Goal: Transaction & Acquisition: Purchase product/service

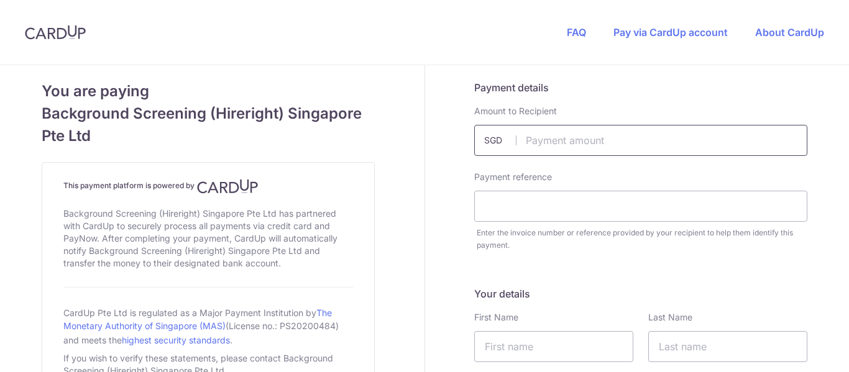
click at [586, 142] on input "text" at bounding box center [640, 140] width 333 height 31
click at [270, 32] on header "FAQ Pay via CardUp account About CardUp" at bounding box center [424, 32] width 849 height 65
click at [531, 138] on input "text" at bounding box center [640, 140] width 333 height 31
type input "552.00"
click at [530, 216] on input "text" at bounding box center [640, 206] width 333 height 31
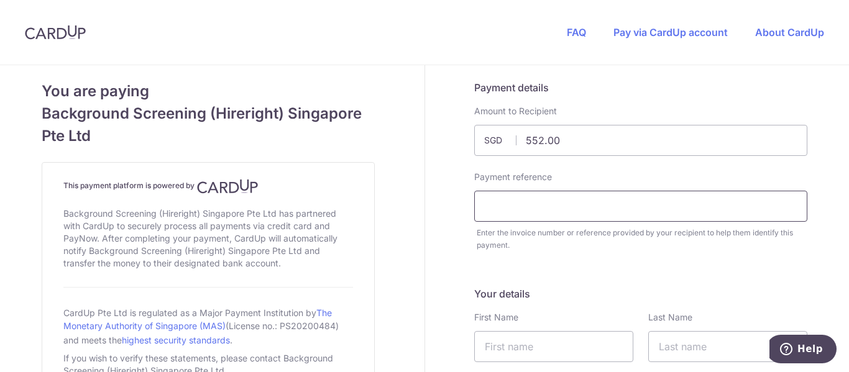
paste input "Invoice No. (Order Reference) A0014"
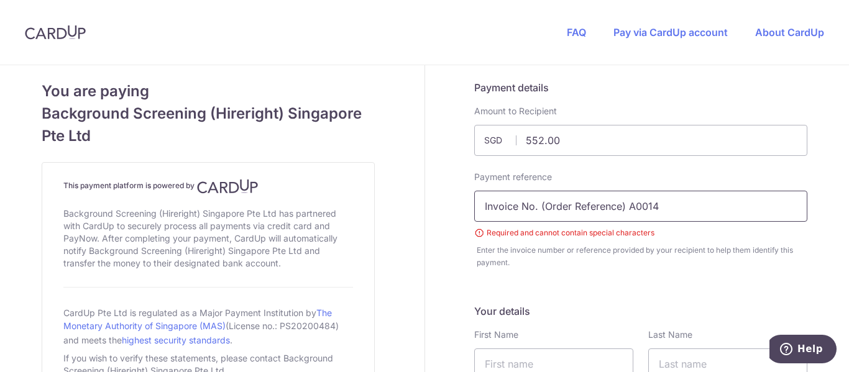
click at [622, 206] on input "Invoice No. (Order Reference) A0014" at bounding box center [640, 206] width 333 height 31
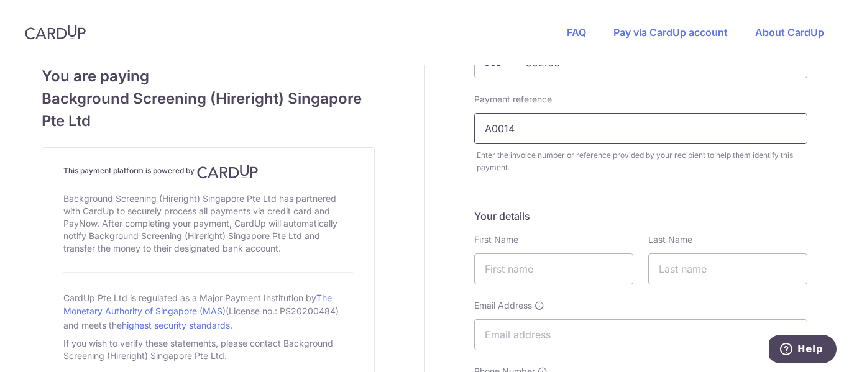
scroll to position [78, 0]
click at [237, 26] on header "FAQ Pay via CardUp account About CardUp" at bounding box center [424, 32] width 849 height 65
click at [571, 139] on input "A0014" at bounding box center [640, 128] width 333 height 31
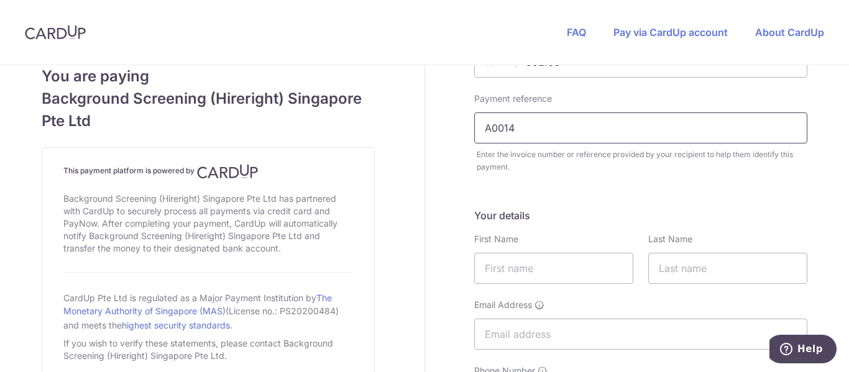
click at [571, 139] on input "A0014" at bounding box center [640, 128] width 333 height 31
paste input "895"
type input "A0014895"
click at [543, 267] on input "text" at bounding box center [553, 268] width 159 height 31
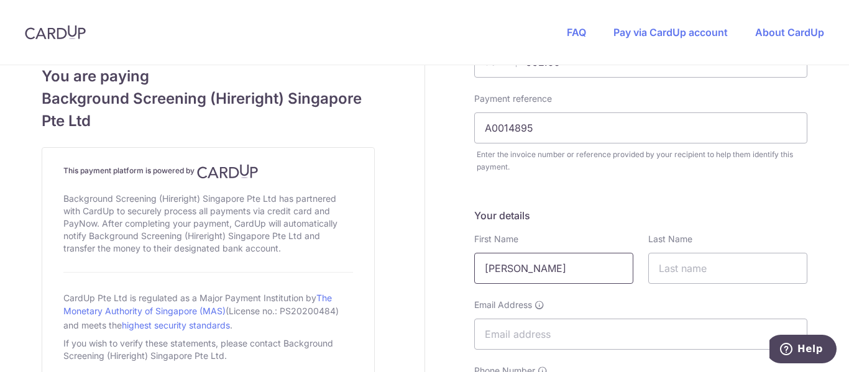
type input "[PERSON_NAME]"
type input "Carating"
click at [606, 223] on div "Your details First Name [PERSON_NAME] Last Name Carating Email Address Phone Nu…" at bounding box center [640, 354] width 333 height 292
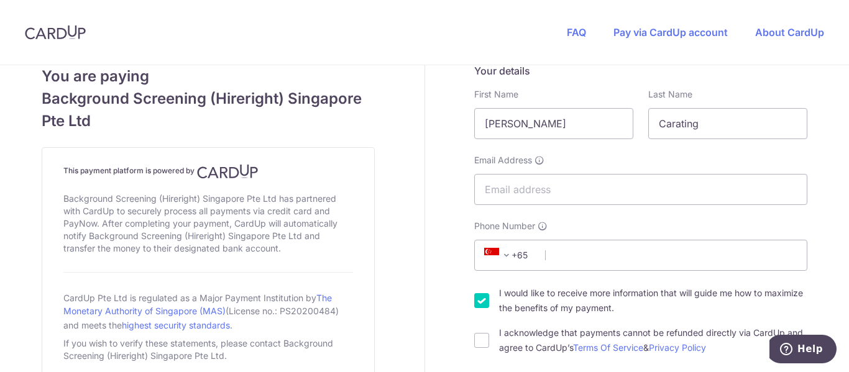
scroll to position [224, 0]
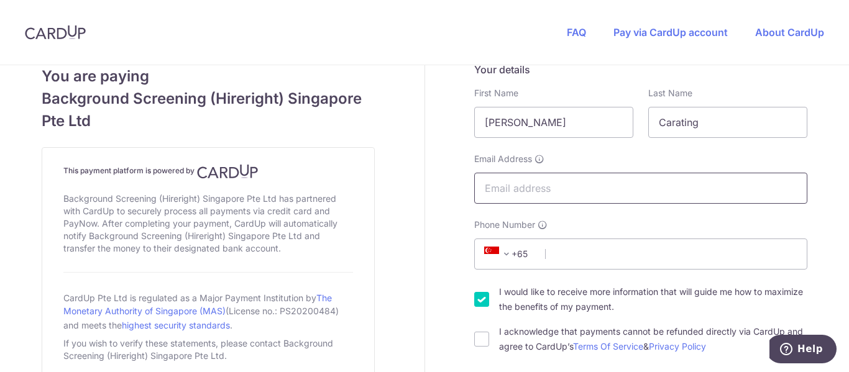
click at [570, 186] on input "Email Address" at bounding box center [640, 188] width 333 height 31
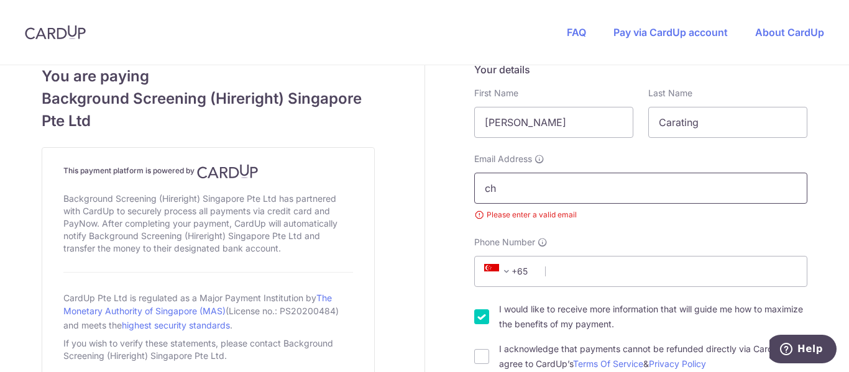
type input "c"
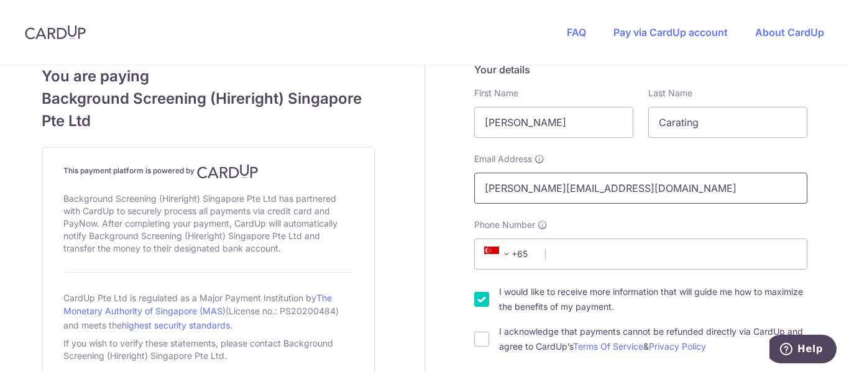
type input "[PERSON_NAME][EMAIL_ADDRESS][DOMAIN_NAME]"
click at [501, 250] on span at bounding box center [506, 254] width 15 height 15
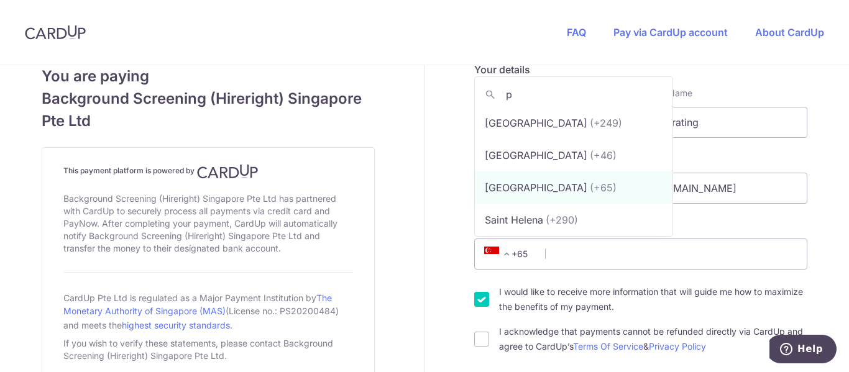
scroll to position [0, 0]
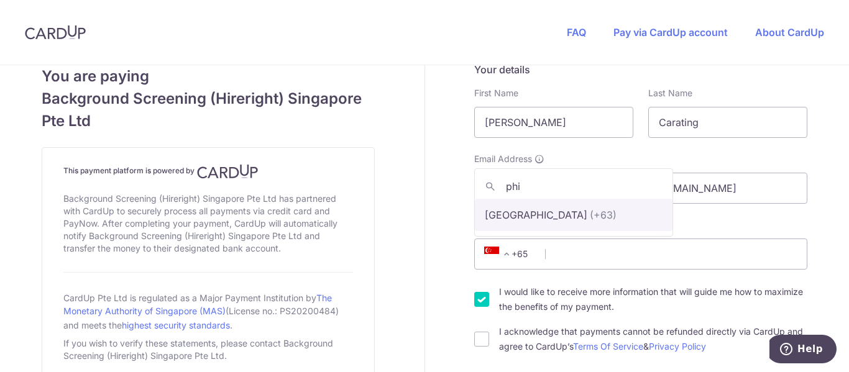
type input "phi"
select select "178"
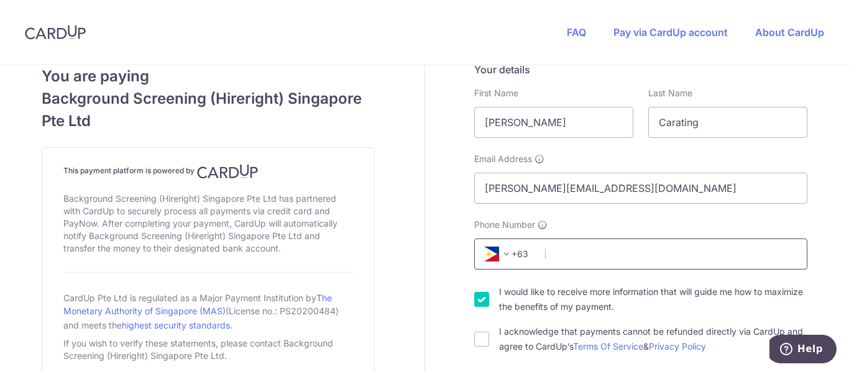
click at [571, 250] on input "Phone Number" at bounding box center [640, 254] width 333 height 31
type input "9950346120"
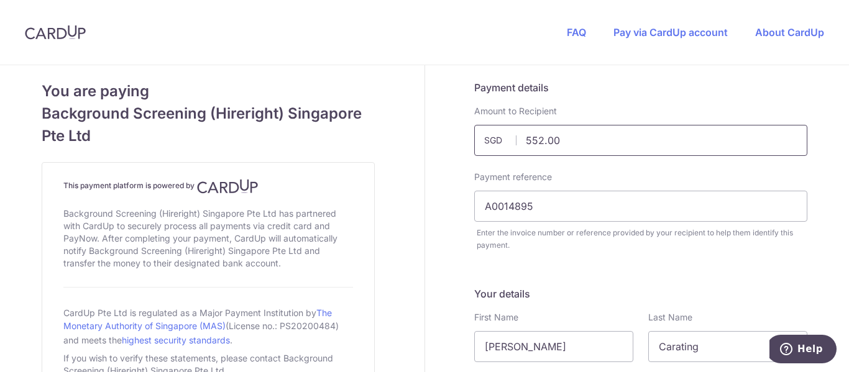
click at [576, 127] on input "552.00" at bounding box center [640, 140] width 333 height 31
click at [584, 153] on input "161.15" at bounding box center [640, 140] width 333 height 31
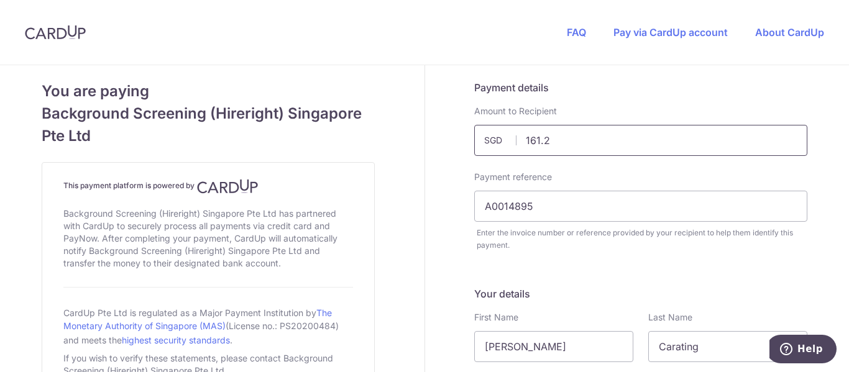
type input "161.25"
click at [246, 34] on header "FAQ Pay via CardUp account About CardUp" at bounding box center [424, 32] width 849 height 65
click at [598, 205] on input "A0014895" at bounding box center [640, 206] width 333 height 31
click at [596, 206] on input "A0014895" at bounding box center [640, 206] width 333 height 31
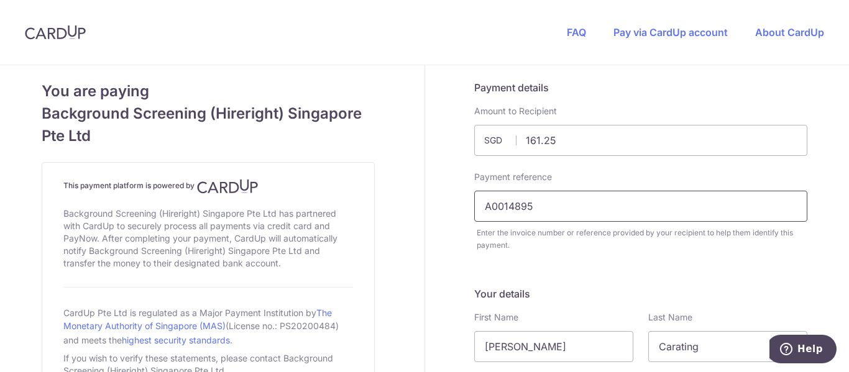
click at [596, 206] on input "A0014895" at bounding box center [640, 206] width 333 height 31
paste input "5300"
type input "A0015300"
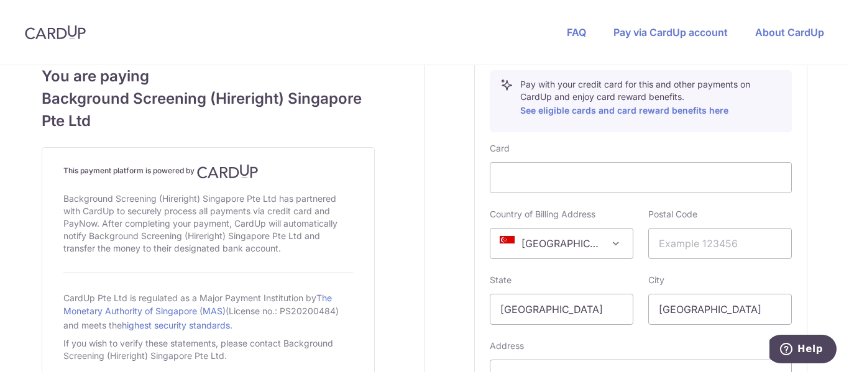
scroll to position [655, 0]
click at [599, 249] on span "[GEOGRAPHIC_DATA]" at bounding box center [562, 243] width 142 height 30
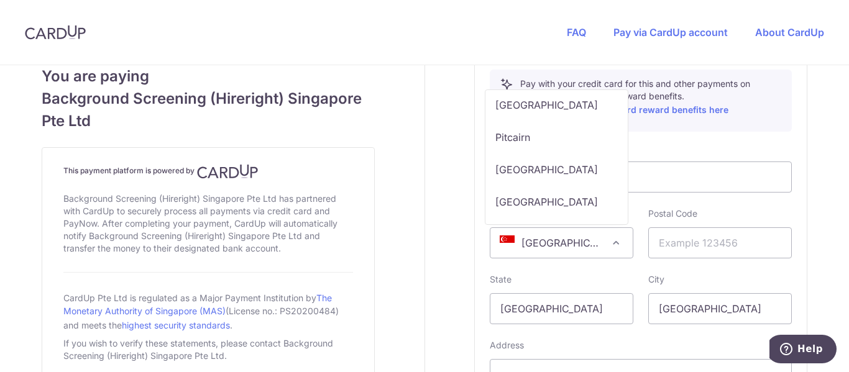
scroll to position [5758, 0]
select select "PH"
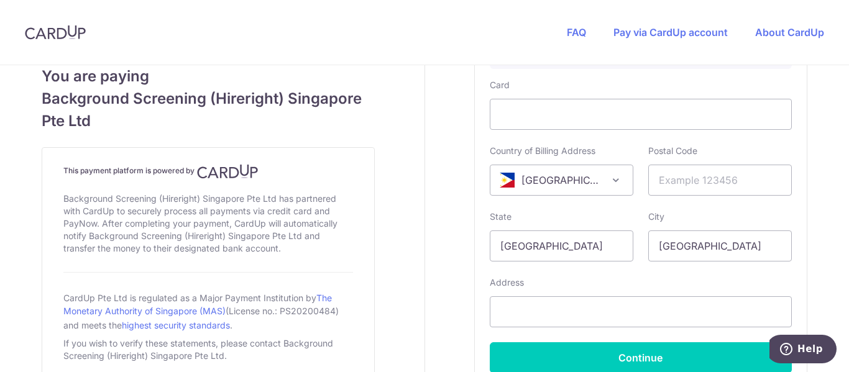
scroll to position [719, 0]
click at [609, 248] on input "[GEOGRAPHIC_DATA]" at bounding box center [562, 245] width 144 height 31
click at [690, 180] on input "text" at bounding box center [721, 179] width 144 height 31
type input "1635"
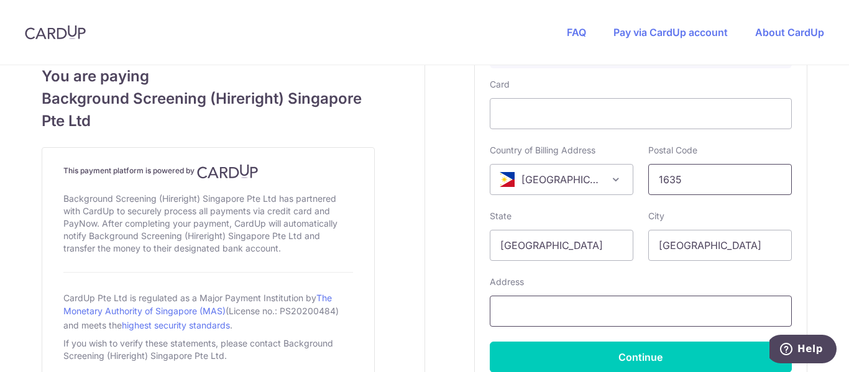
type input "The Briliance Center"
click at [601, 249] on input "[GEOGRAPHIC_DATA]" at bounding box center [562, 245] width 144 height 31
click at [590, 248] on input "[GEOGRAPHIC_DATA]" at bounding box center [562, 245] width 144 height 31
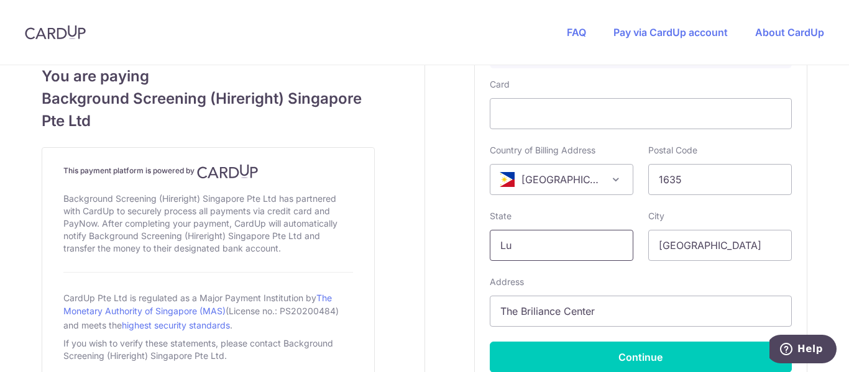
type input "L"
type input "[GEOGRAPHIC_DATA]"
type input "Taguig"
click at [800, 233] on div "Card Details Secure 256-bit SSL Pay with your credit card for this and other pa…" at bounding box center [641, 177] width 332 height 422
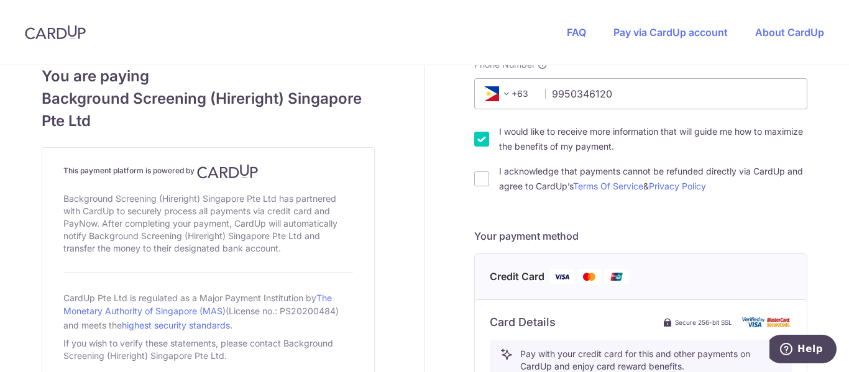
scroll to position [386, 0]
click at [478, 178] on input "I acknowledge that payments cannot be refunded directly via CardUp and agree to…" at bounding box center [481, 178] width 15 height 15
checkbox input "true"
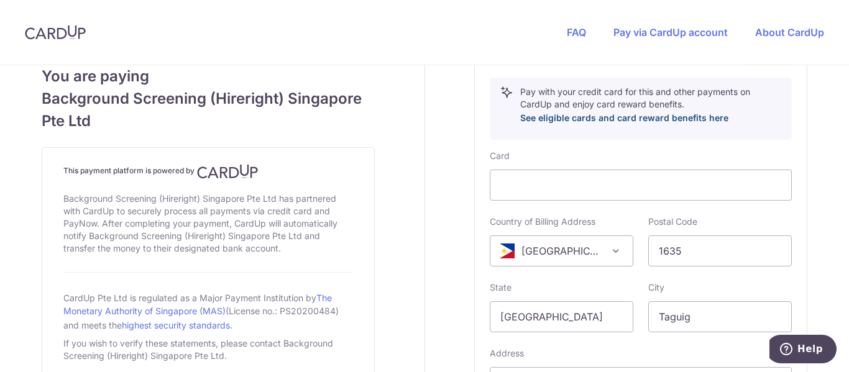
scroll to position [648, 0]
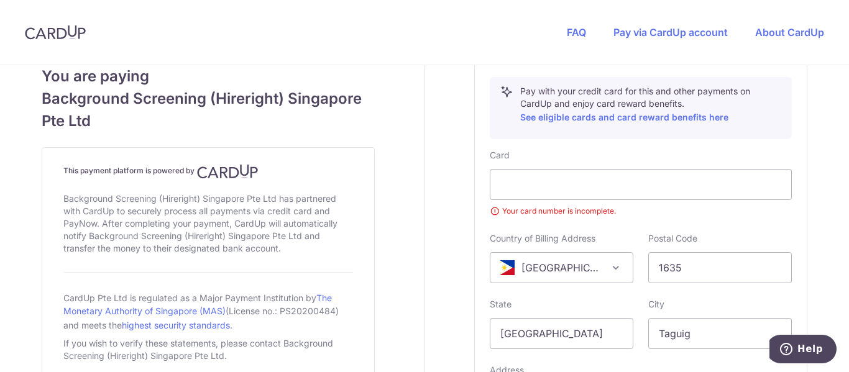
click at [197, 9] on header "FAQ Pay via CardUp account About CardUp" at bounding box center [424, 32] width 849 height 65
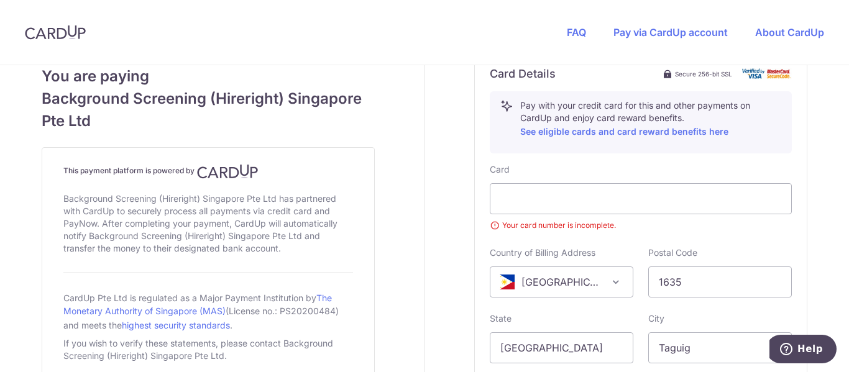
scroll to position [635, 0]
click at [584, 187] on div at bounding box center [641, 197] width 302 height 31
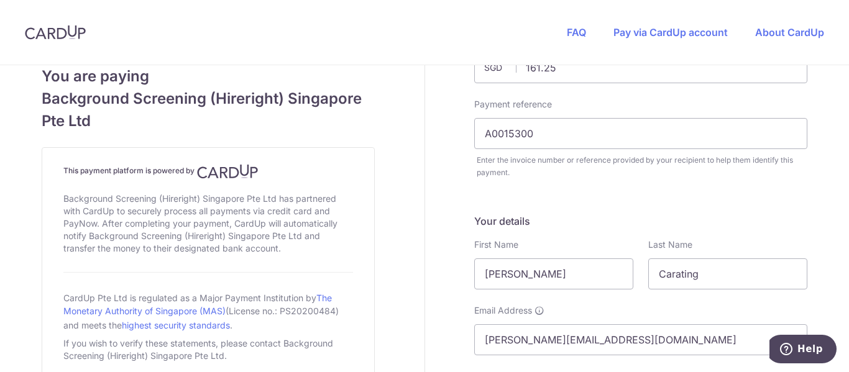
scroll to position [0, 0]
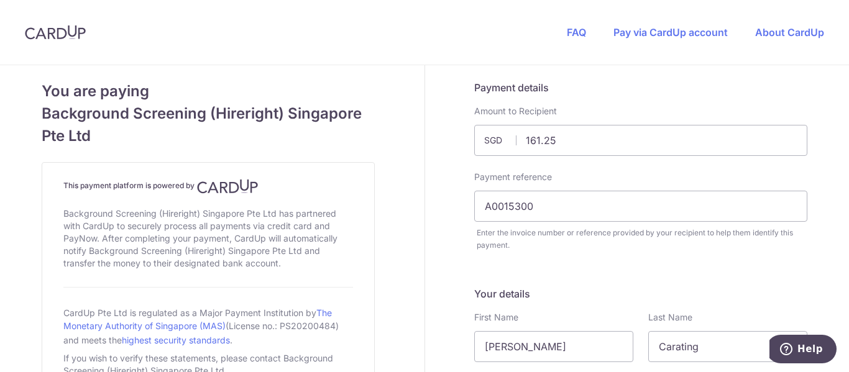
click at [491, 146] on span "SGD" at bounding box center [500, 140] width 32 height 12
click at [492, 135] on span "SGD" at bounding box center [500, 140] width 32 height 12
click at [594, 109] on div "Amount to Recipient 161.25 SGD" at bounding box center [640, 130] width 333 height 51
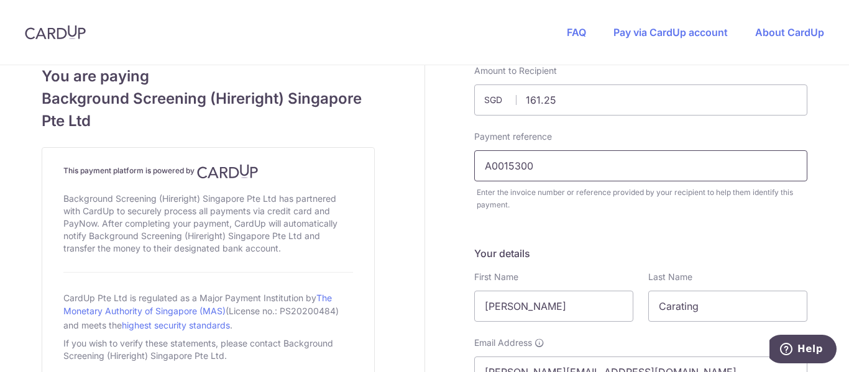
scroll to position [25, 0]
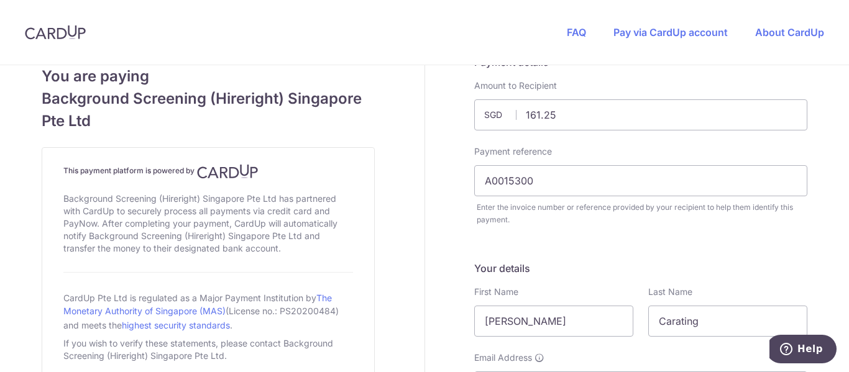
click at [214, 32] on header "FAQ Pay via CardUp account About CardUp" at bounding box center [424, 32] width 849 height 65
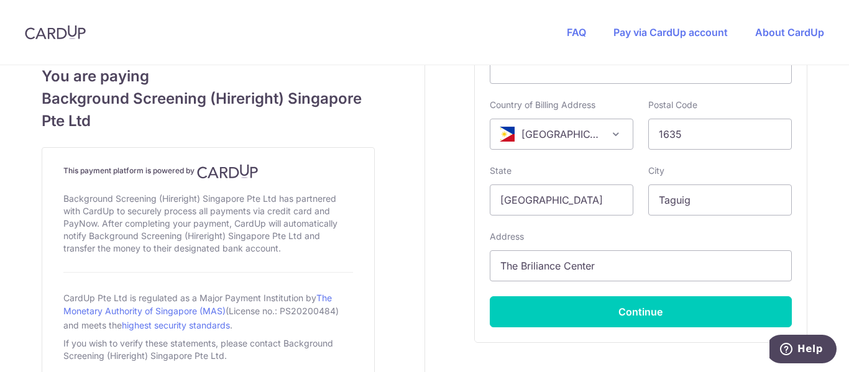
scroll to position [765, 0]
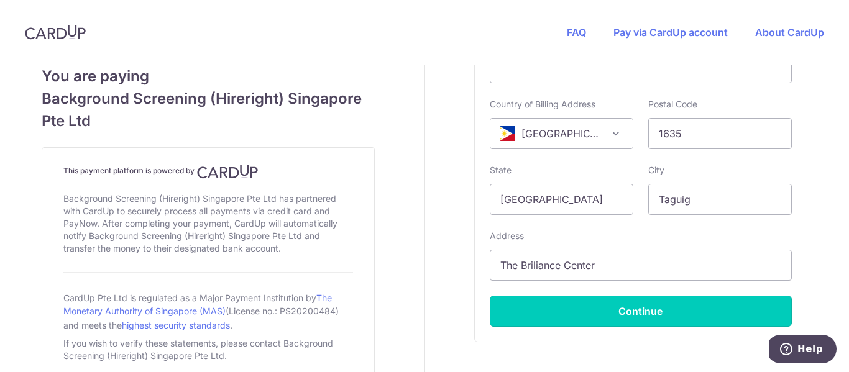
click at [593, 302] on button "Continue" at bounding box center [641, 311] width 302 height 31
type input "**** 4717"
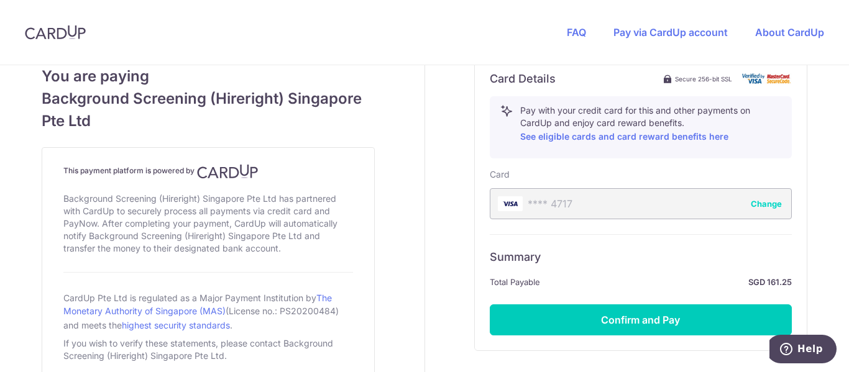
scroll to position [713, 0]
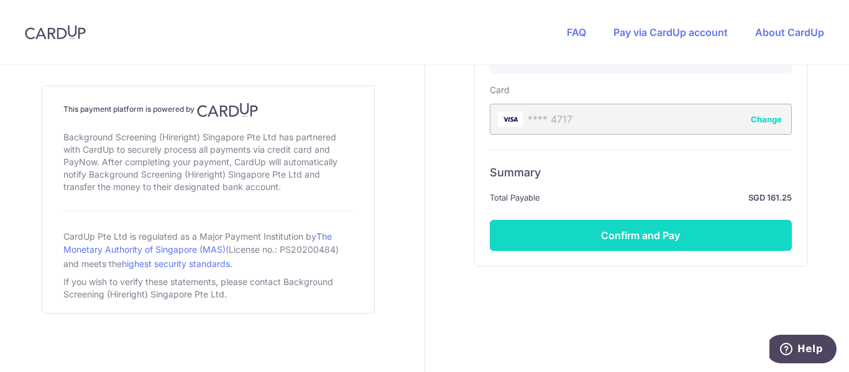
click at [590, 237] on button "Confirm and Pay" at bounding box center [641, 235] width 302 height 31
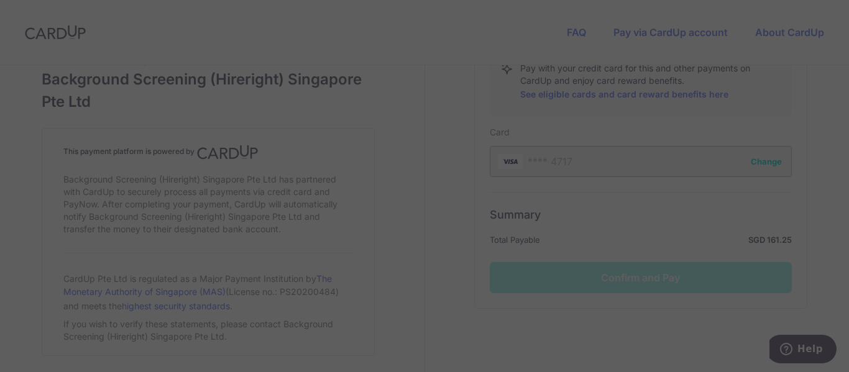
scroll to position [684, 0]
